Goal: Task Accomplishment & Management: Complete application form

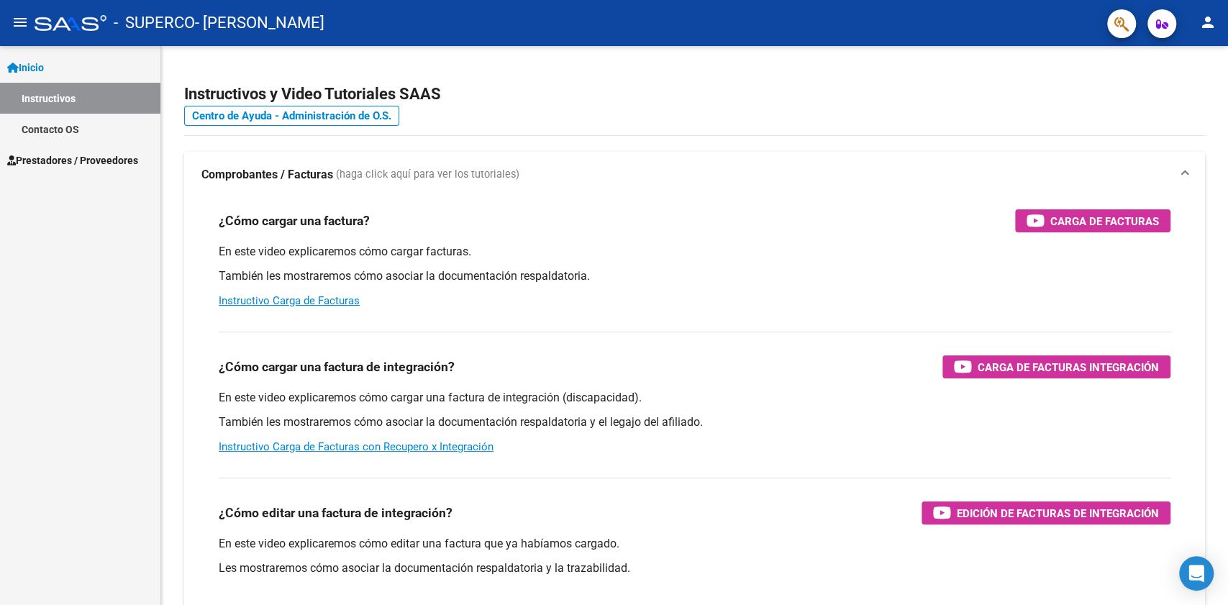
click at [94, 142] on link "Contacto OS" at bounding box center [80, 129] width 160 height 31
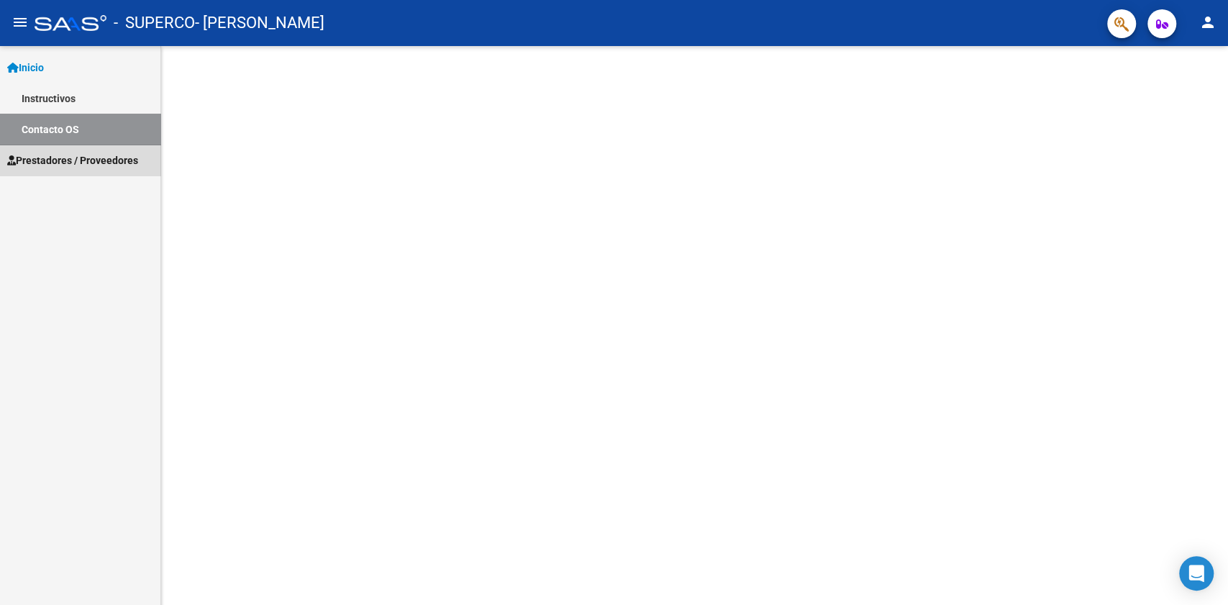
click at [91, 154] on span "Prestadores / Proveedores" at bounding box center [72, 160] width 131 height 16
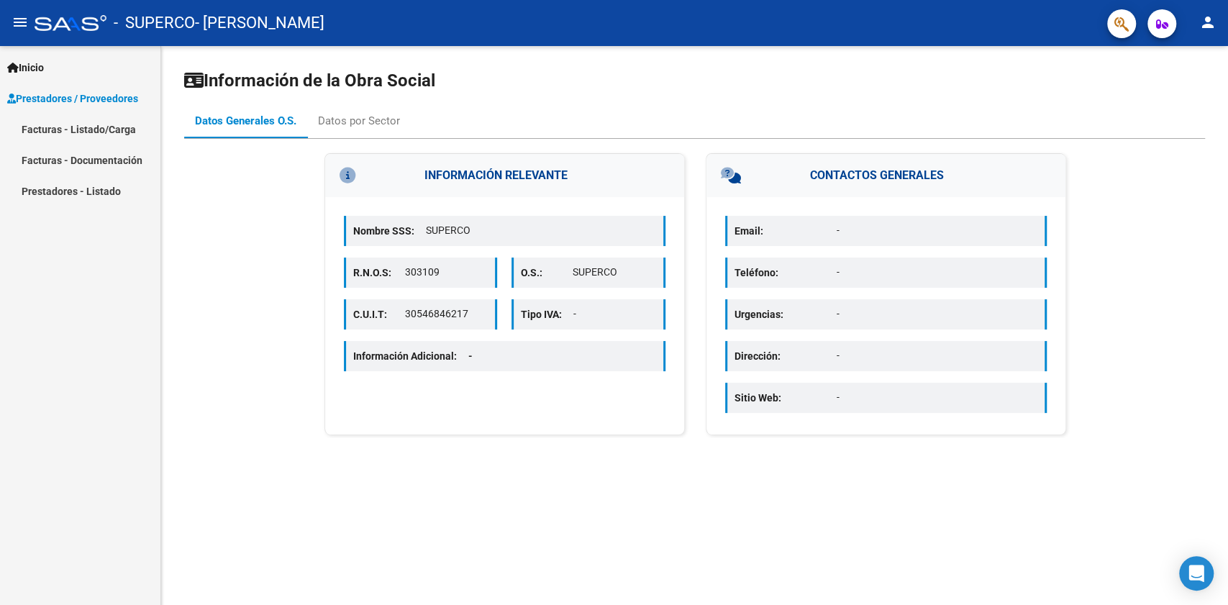
click at [105, 121] on link "Facturas - Listado/Carga" at bounding box center [80, 129] width 160 height 31
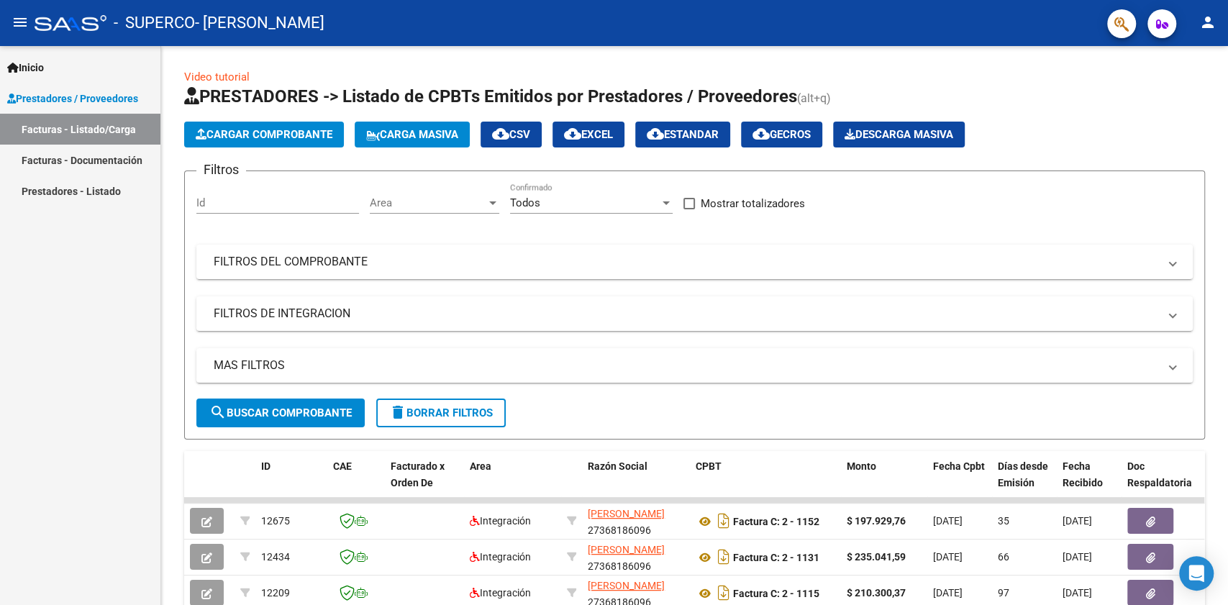
click at [259, 133] on span "Cargar Comprobante" at bounding box center [264, 134] width 137 height 13
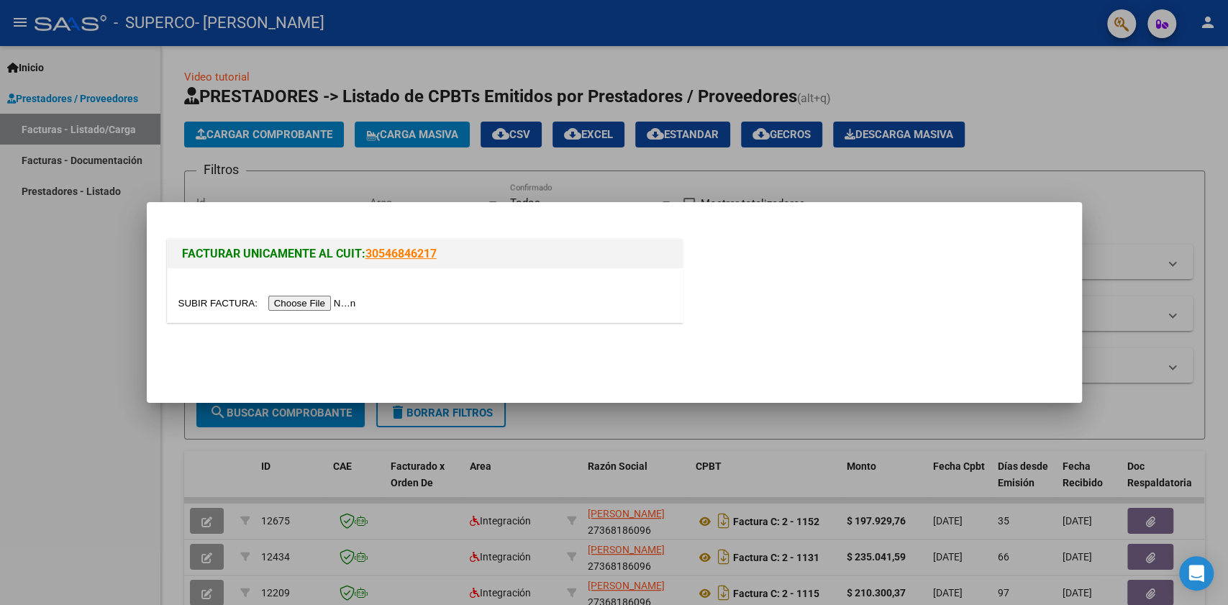
click at [314, 299] on input "file" at bounding box center [269, 303] width 182 height 15
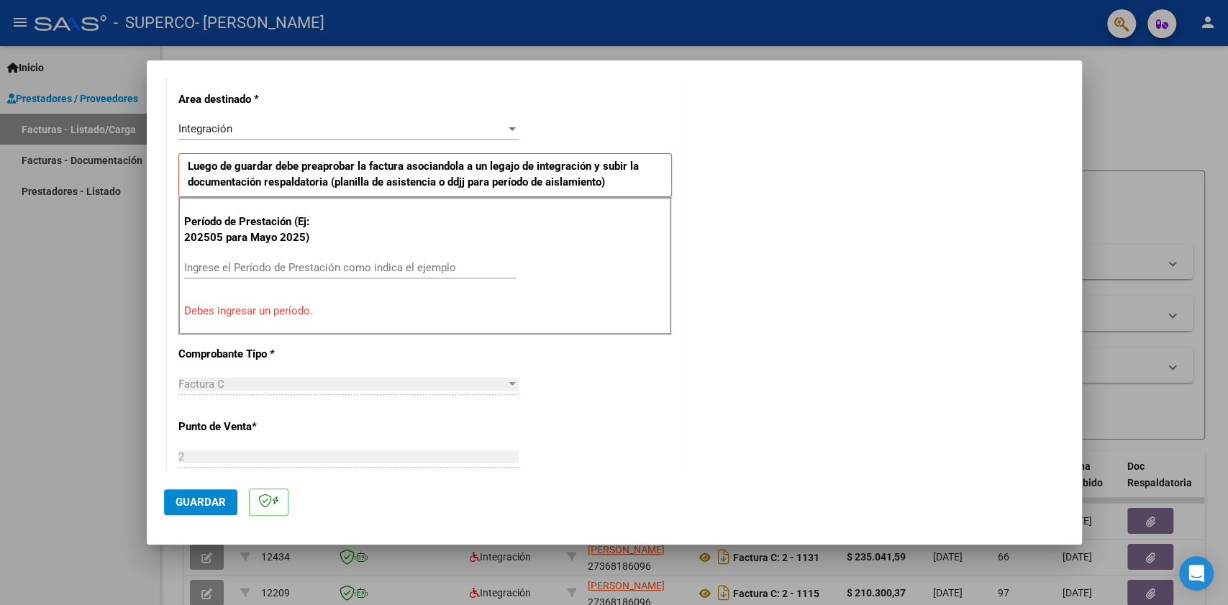
scroll to position [331, 0]
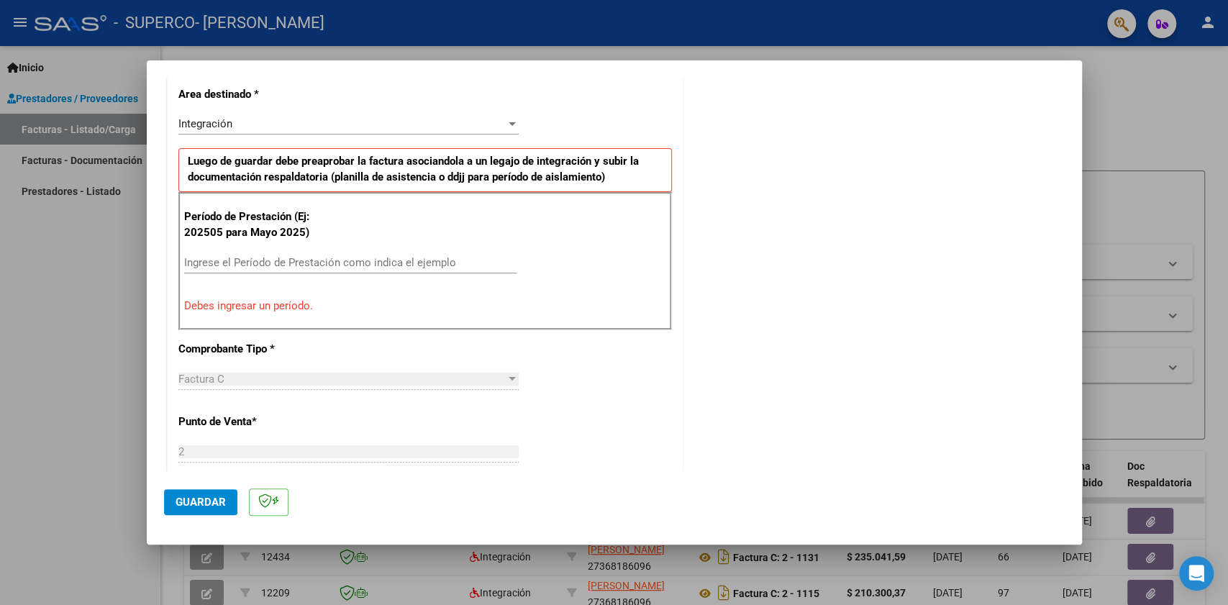
click at [257, 259] on input "Ingrese el Período de Prestación como indica el ejemplo" at bounding box center [350, 262] width 332 height 13
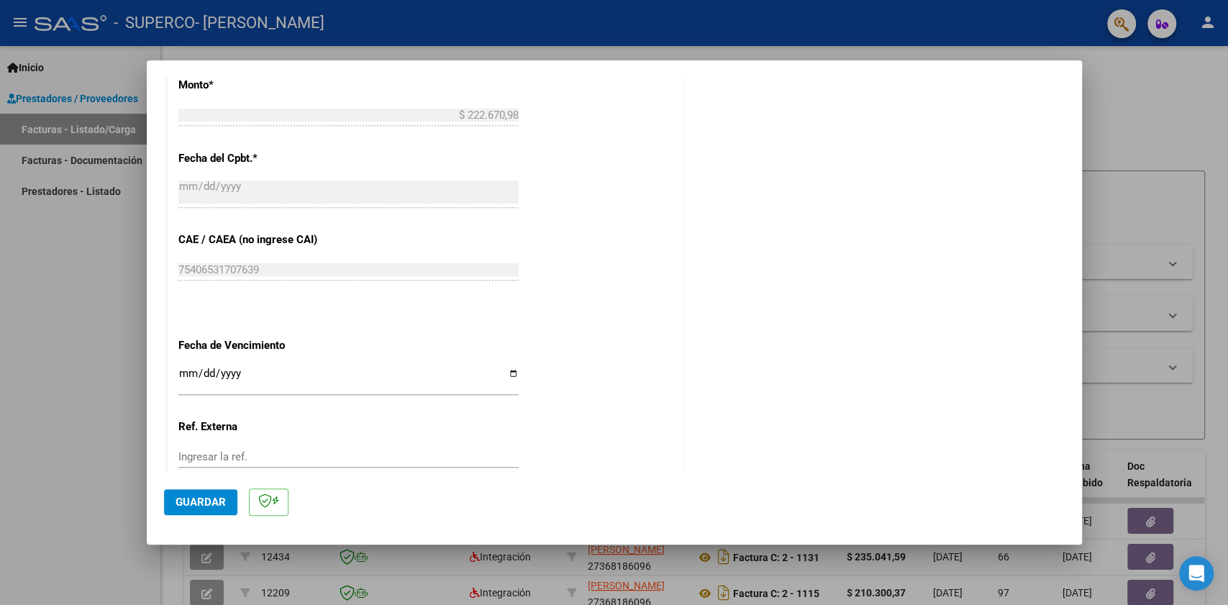
scroll to position [810, 0]
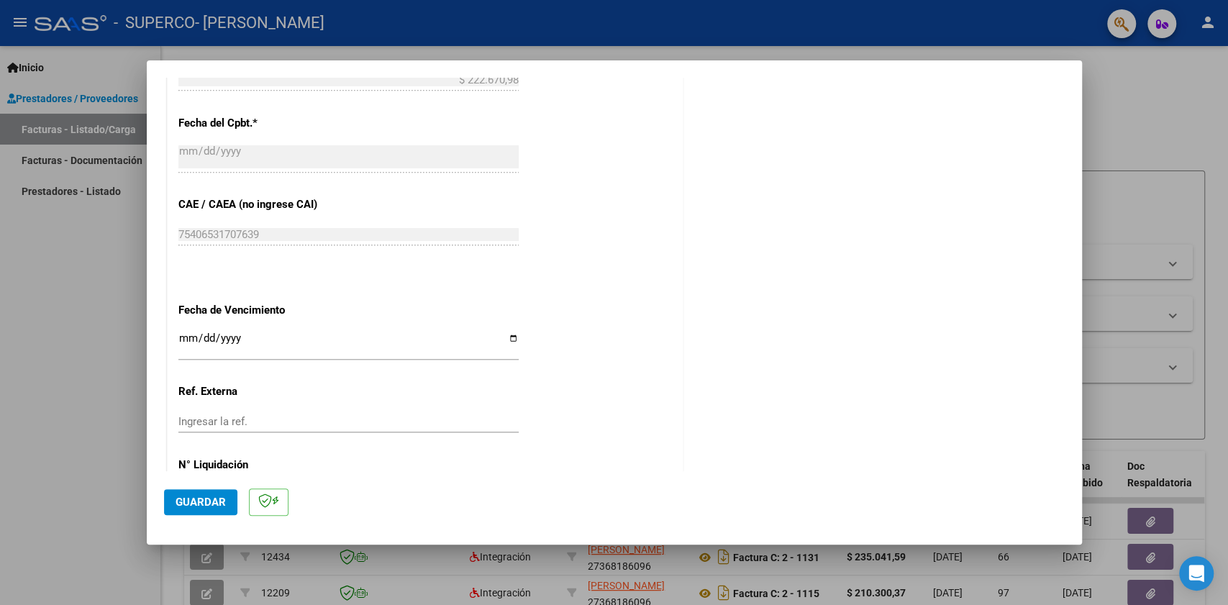
type input "202509"
click at [506, 332] on input "Ingresar la fecha" at bounding box center [348, 343] width 340 height 23
type input "[DATE]"
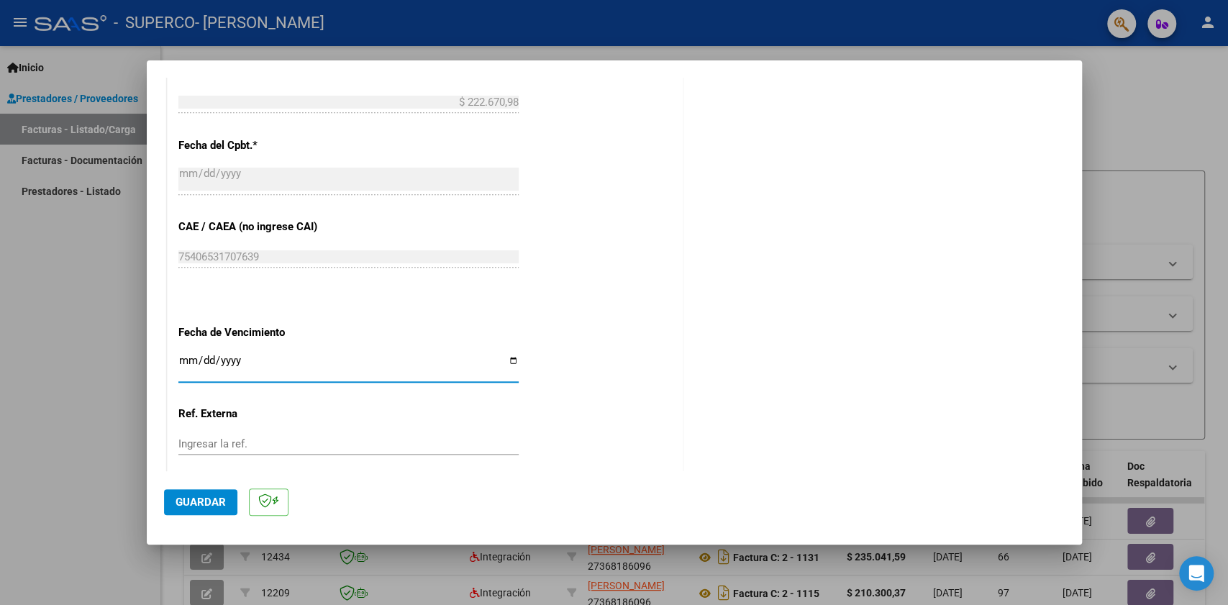
scroll to position [869, 0]
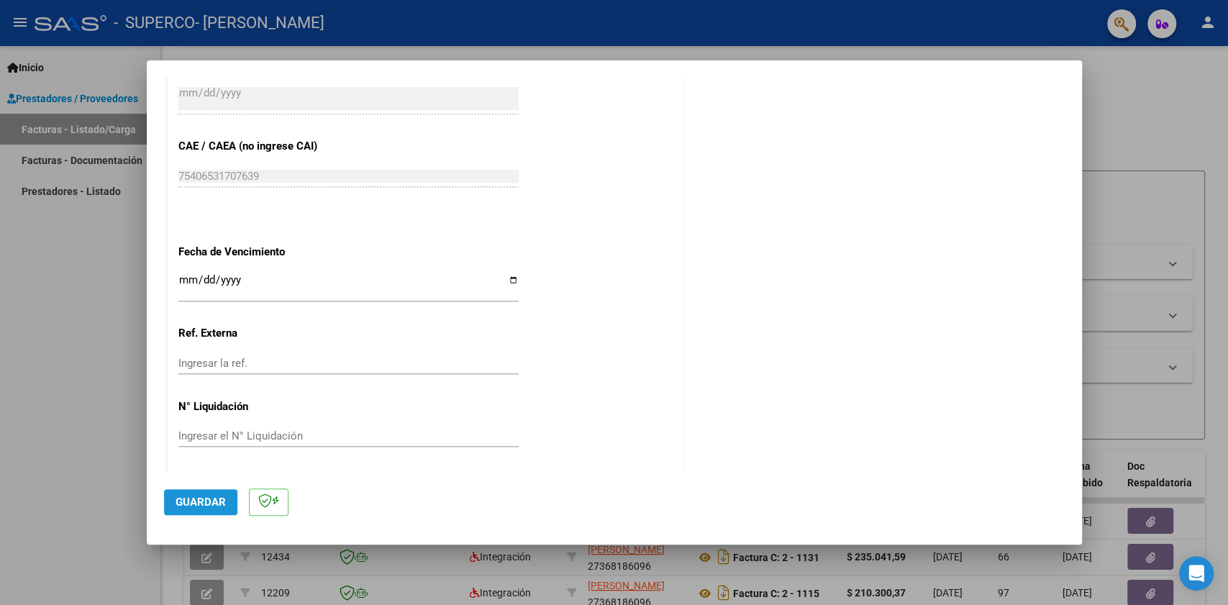
click at [198, 499] on span "Guardar" at bounding box center [200, 501] width 50 height 13
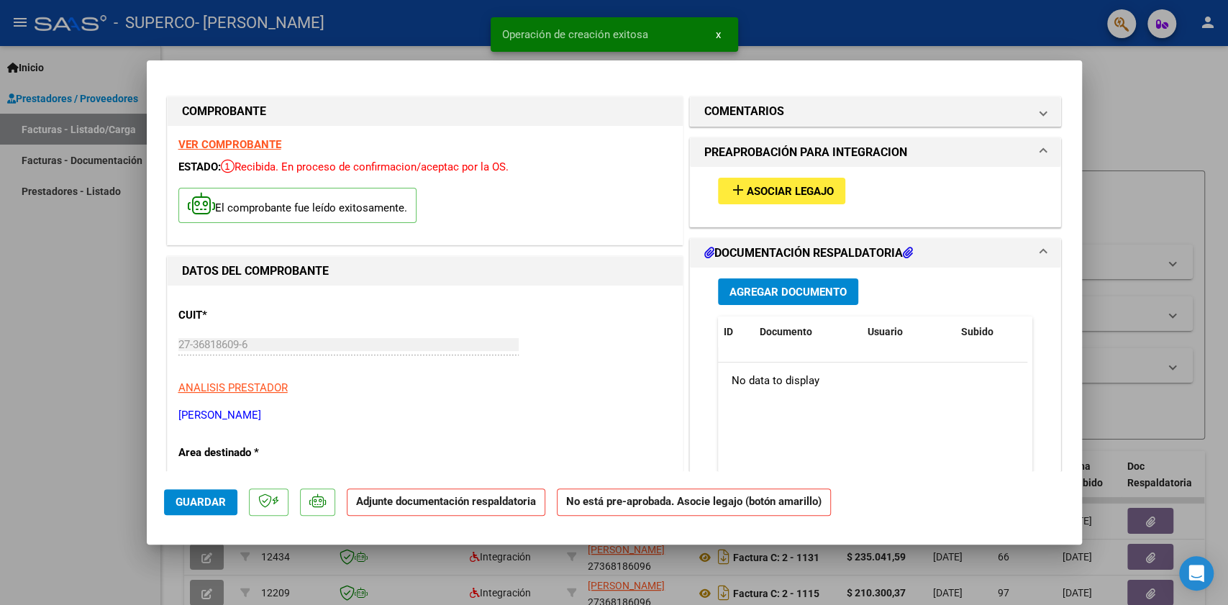
click at [739, 180] on button "add Asociar Legajo" at bounding box center [781, 191] width 127 height 27
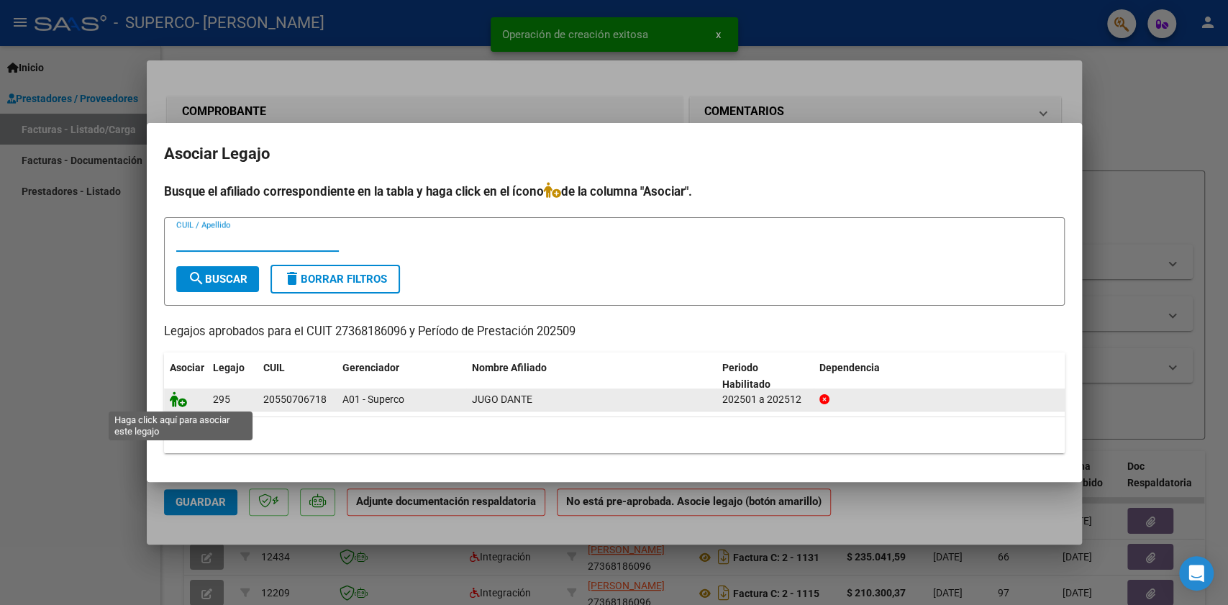
click at [175, 397] on icon at bounding box center [178, 399] width 17 height 16
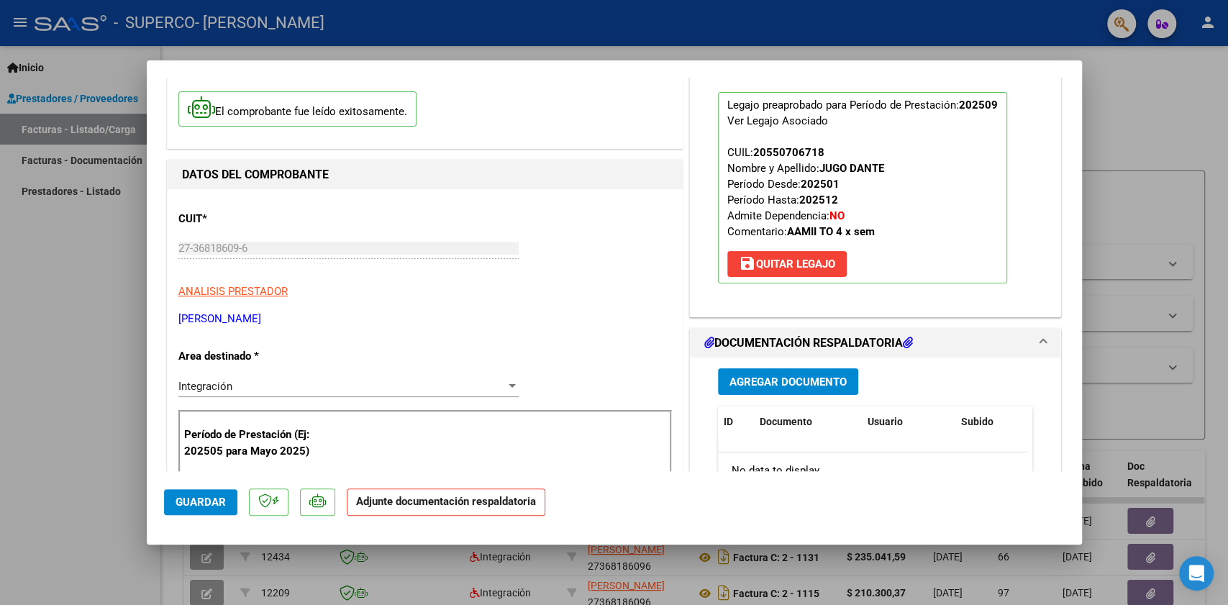
scroll to position [191, 0]
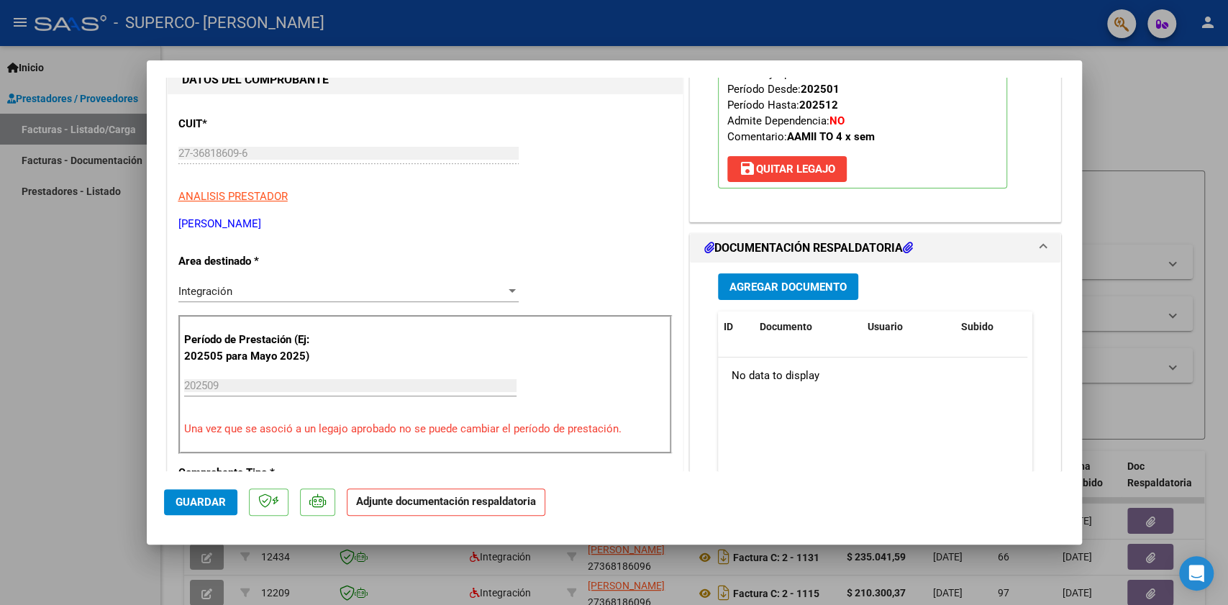
click at [771, 285] on span "Agregar Documento" at bounding box center [787, 286] width 117 height 13
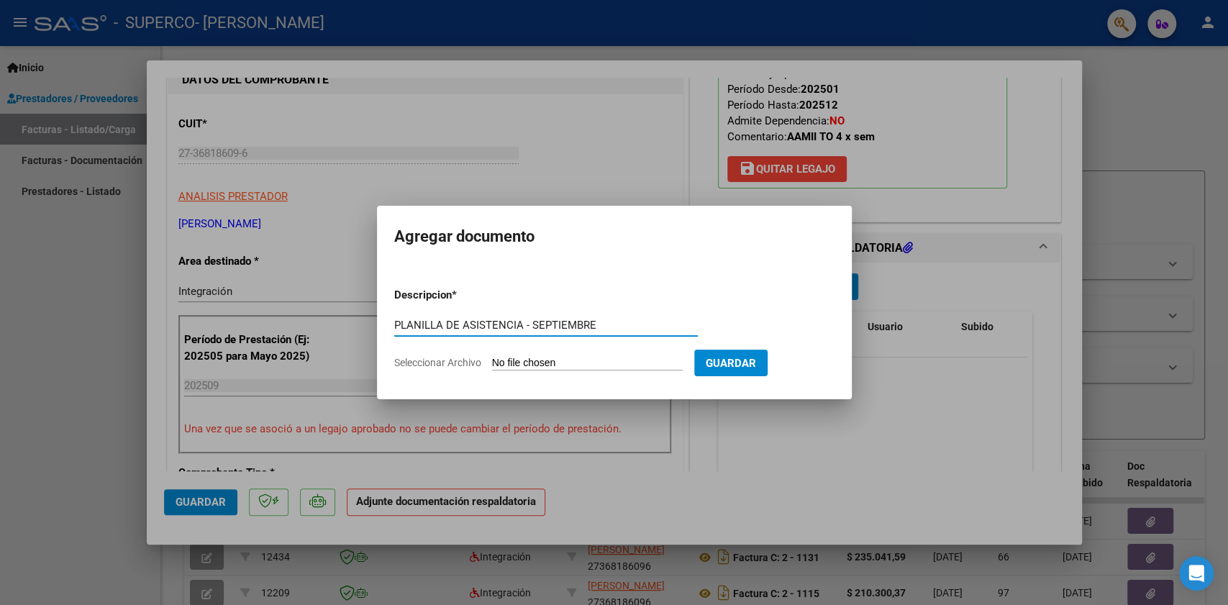
type input "PLANILLA DE ASISTENCIA - SEPTIEMBRE"
click at [539, 354] on form "Descripcion * PLANILLA DE ASISTENCIA - SEPTIEMBRE Escriba aquí una descripcion …" at bounding box center [614, 328] width 440 height 105
click at [541, 358] on input "Seleccionar Archivo" at bounding box center [587, 364] width 191 height 14
type input "C:\fakepath\PA T.O SEPTIEMBRE - [PERSON_NAME].pdf"
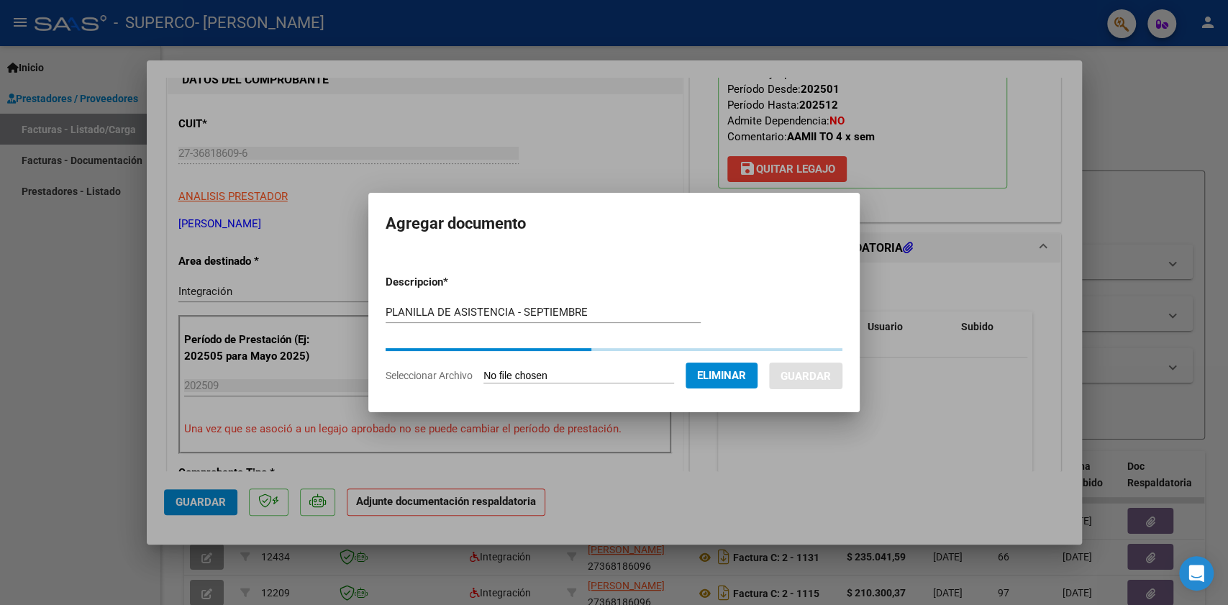
click at [736, 359] on form "Descripcion * PLANILLA DE ASISTENCIA - SEPTIEMBRE Escriba aquí una descripcion …" at bounding box center [613, 328] width 457 height 131
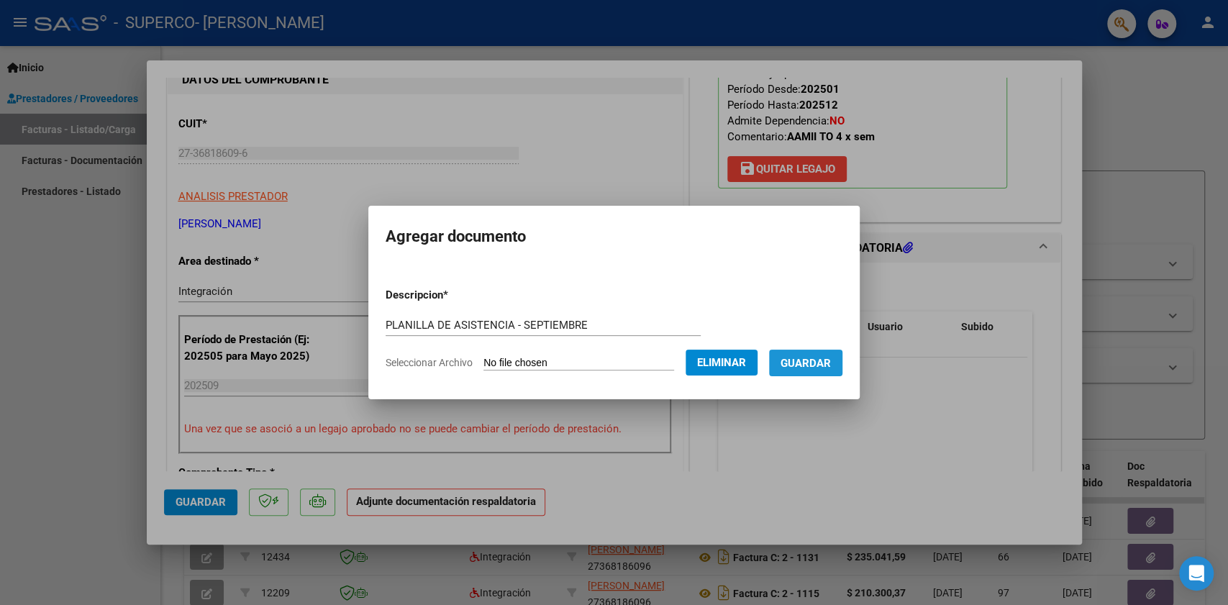
click at [823, 349] on button "Guardar" at bounding box center [805, 362] width 73 height 27
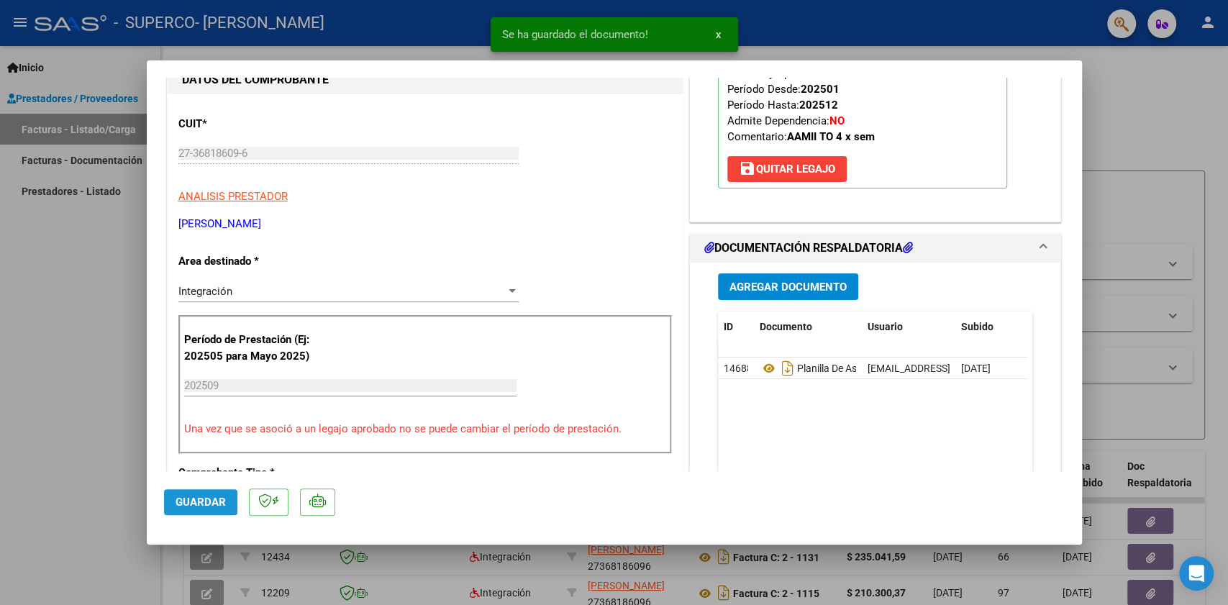
click at [204, 504] on span "Guardar" at bounding box center [200, 501] width 50 height 13
